Goal: Download file/media

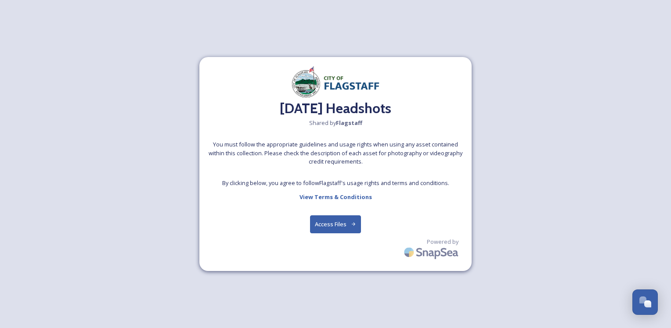
click at [331, 225] on button "Access Files" at bounding box center [335, 225] width 51 height 18
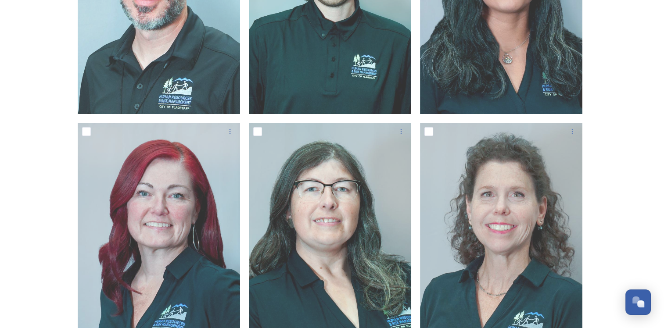
scroll to position [263, 0]
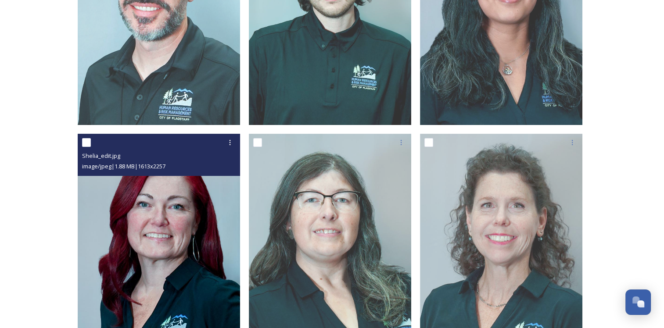
click at [85, 141] on input "checkbox" at bounding box center [86, 142] width 9 height 9
checkbox input "true"
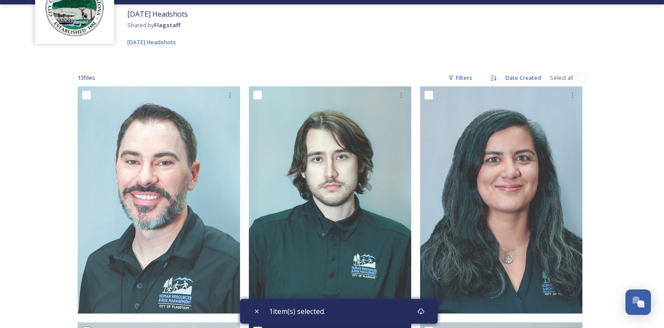
scroll to position [0, 0]
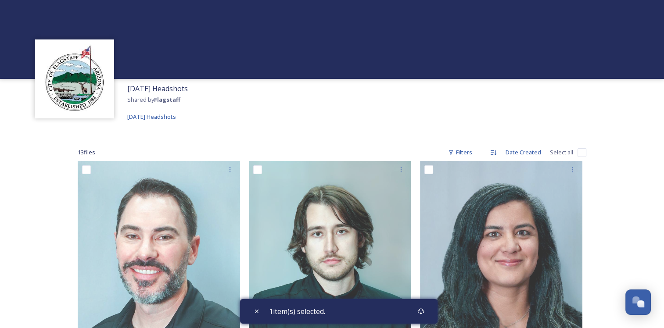
click at [585, 152] on input "checkbox" at bounding box center [582, 152] width 9 height 9
checkbox input "true"
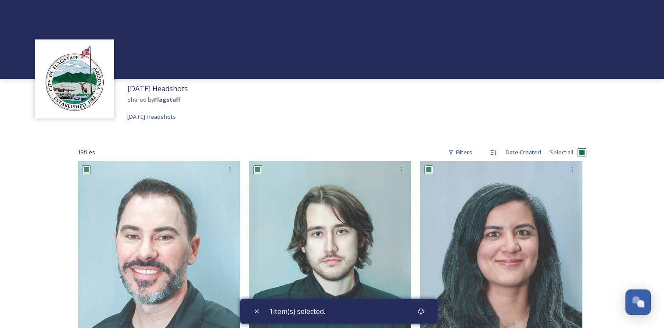
checkbox input "true"
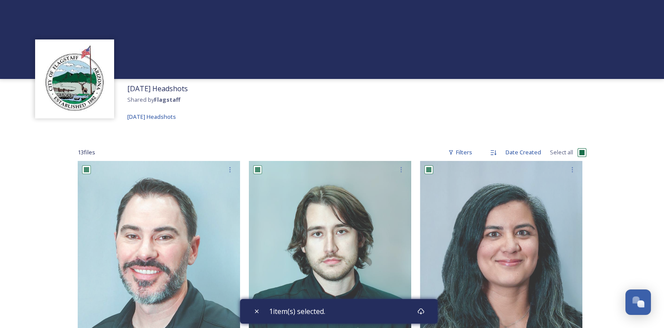
checkbox input "true"
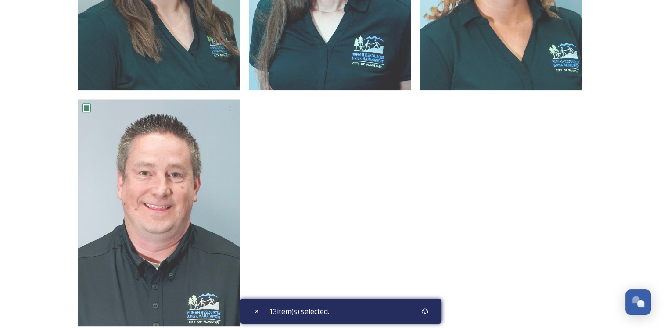
scroll to position [1066, 0]
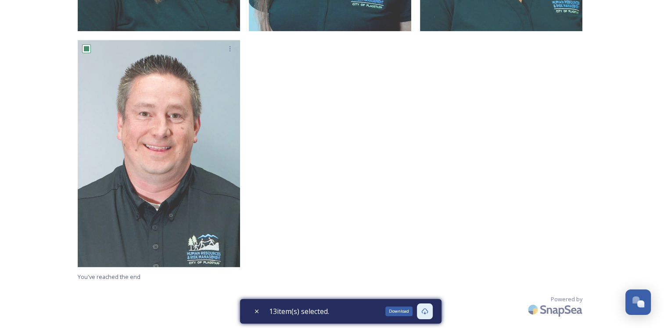
click at [424, 308] on icon at bounding box center [424, 311] width 7 height 7
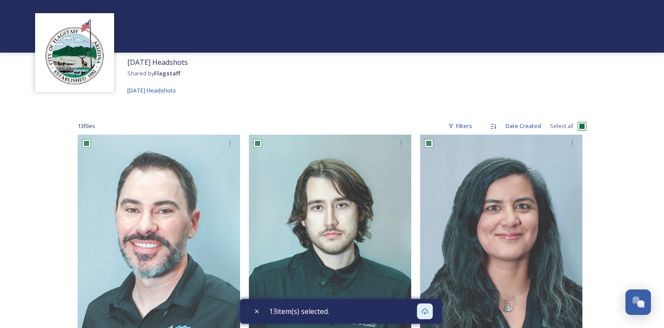
scroll to position [0, 0]
